Goal: Task Accomplishment & Management: Use online tool/utility

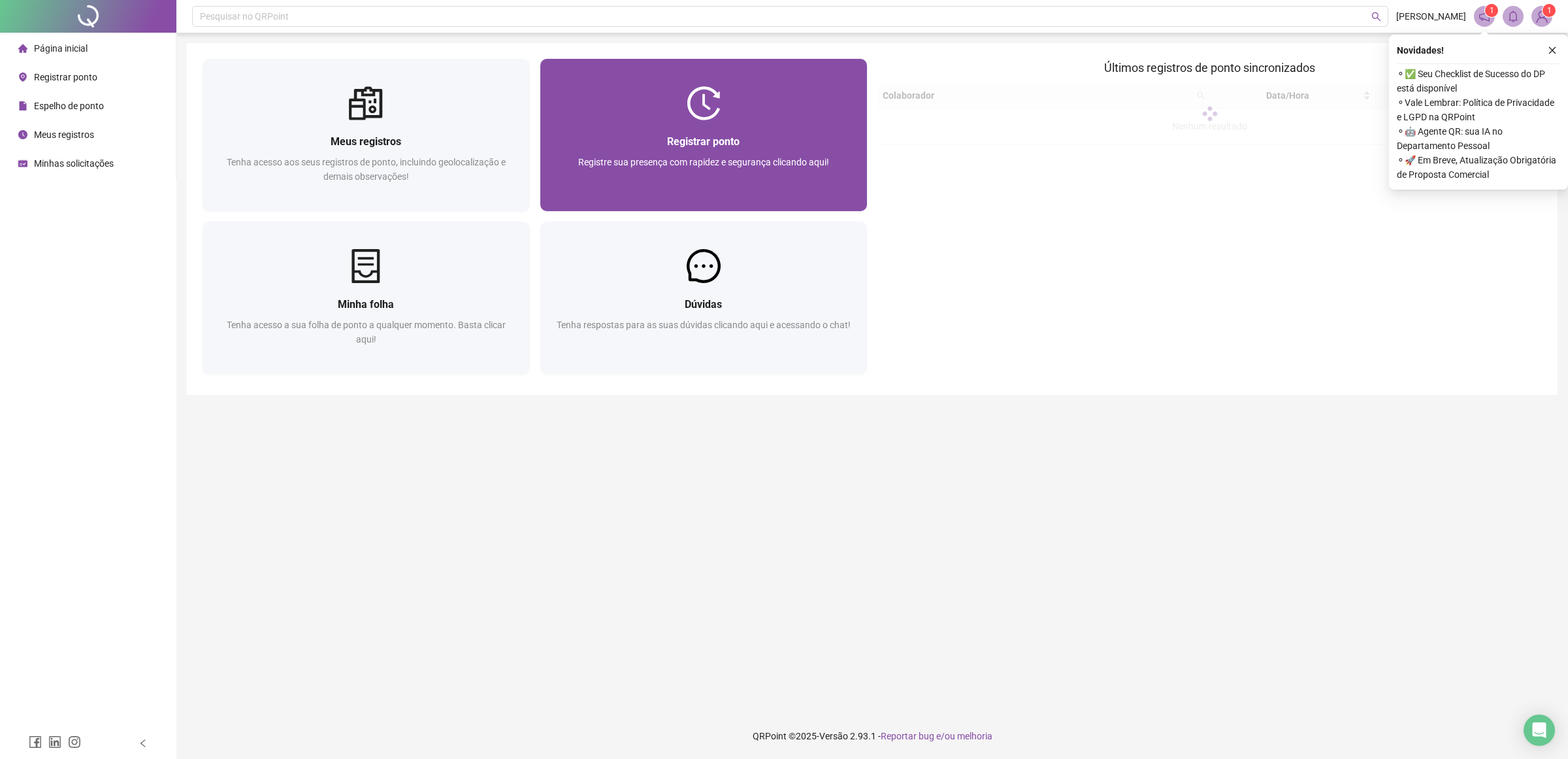
click at [728, 128] on div "Registrar ponto Registre sua presença com rapidez e segurança clicando aqui!" at bounding box center [704, 165] width 328 height 91
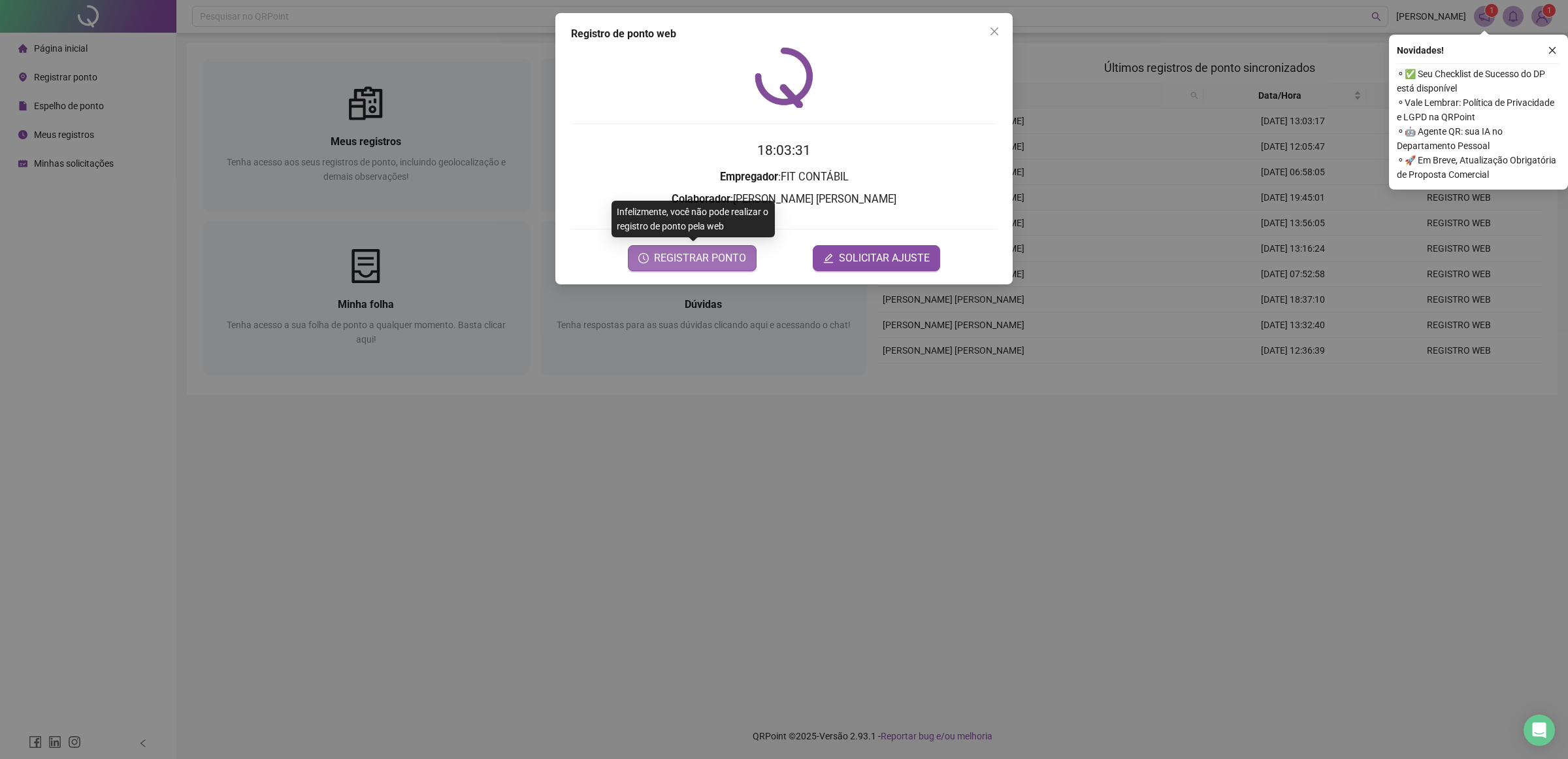
click at [675, 262] on span "REGISTRAR PONTO" at bounding box center [699, 258] width 92 height 16
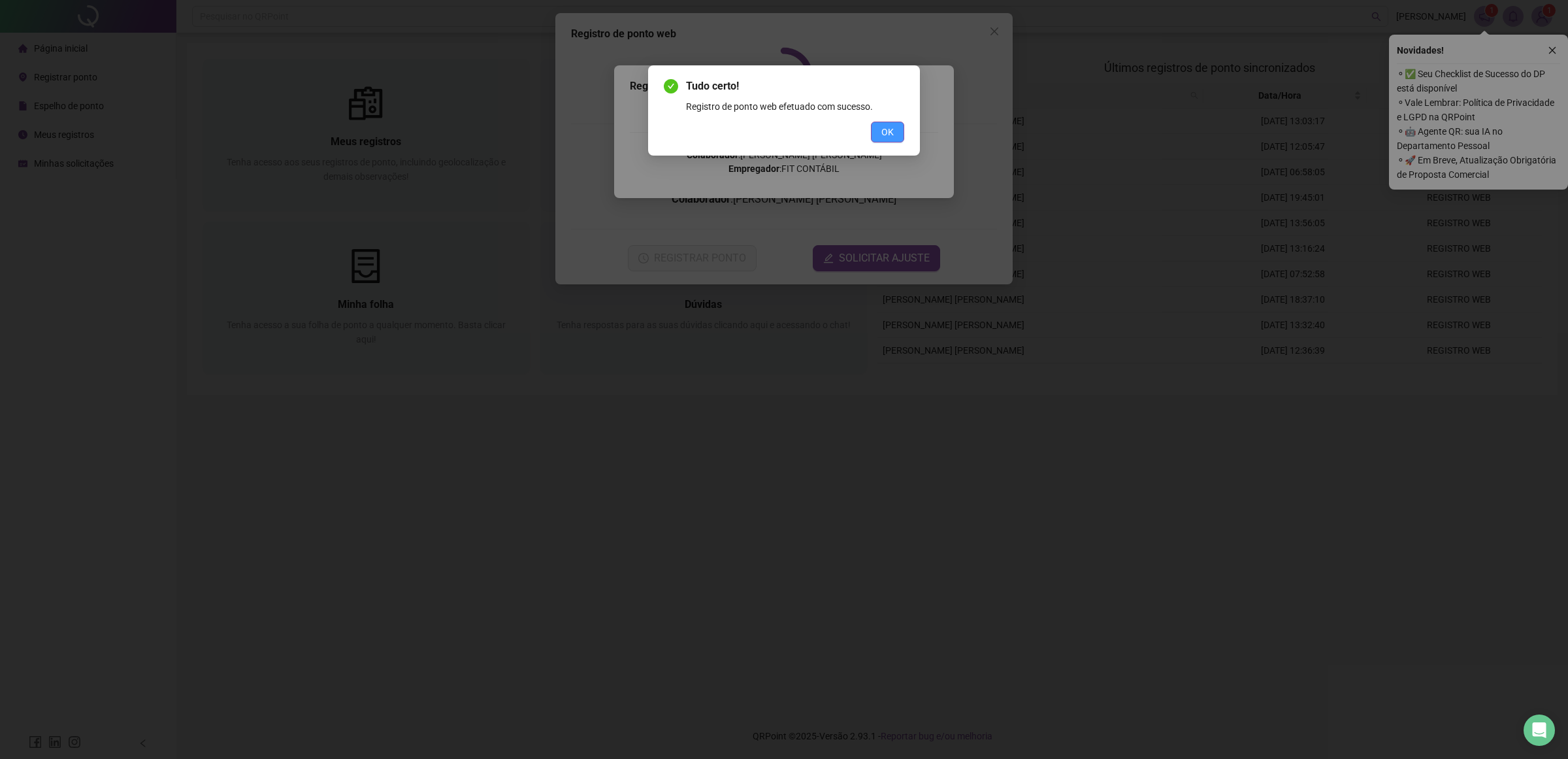
click at [886, 136] on span "OK" at bounding box center [887, 132] width 12 height 14
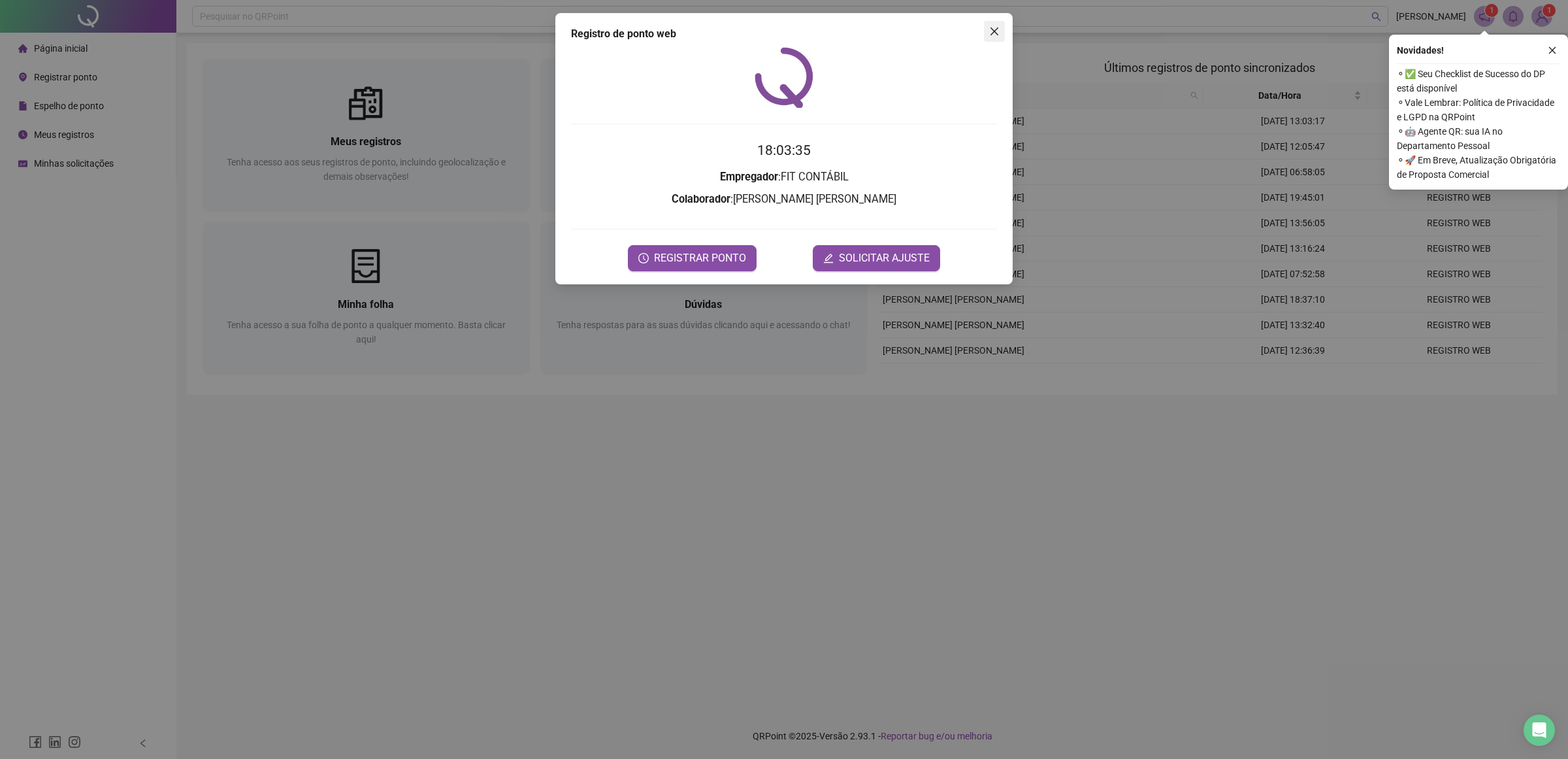
click at [997, 30] on icon "close" at bounding box center [994, 31] width 11 height 11
